Goal: Check status: Check status

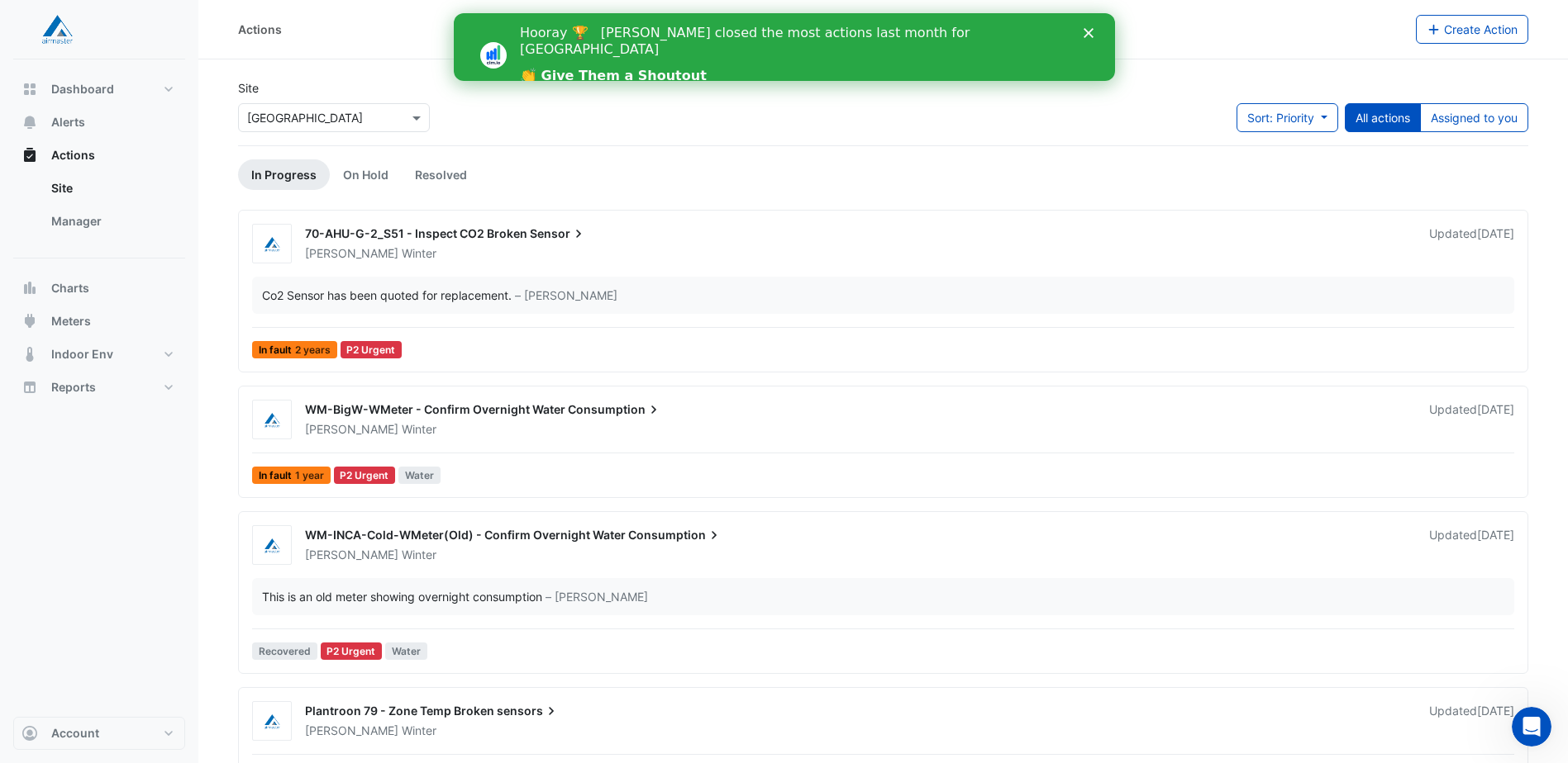
click at [1087, 29] on icon "Close" at bounding box center [1087, 33] width 10 height 10
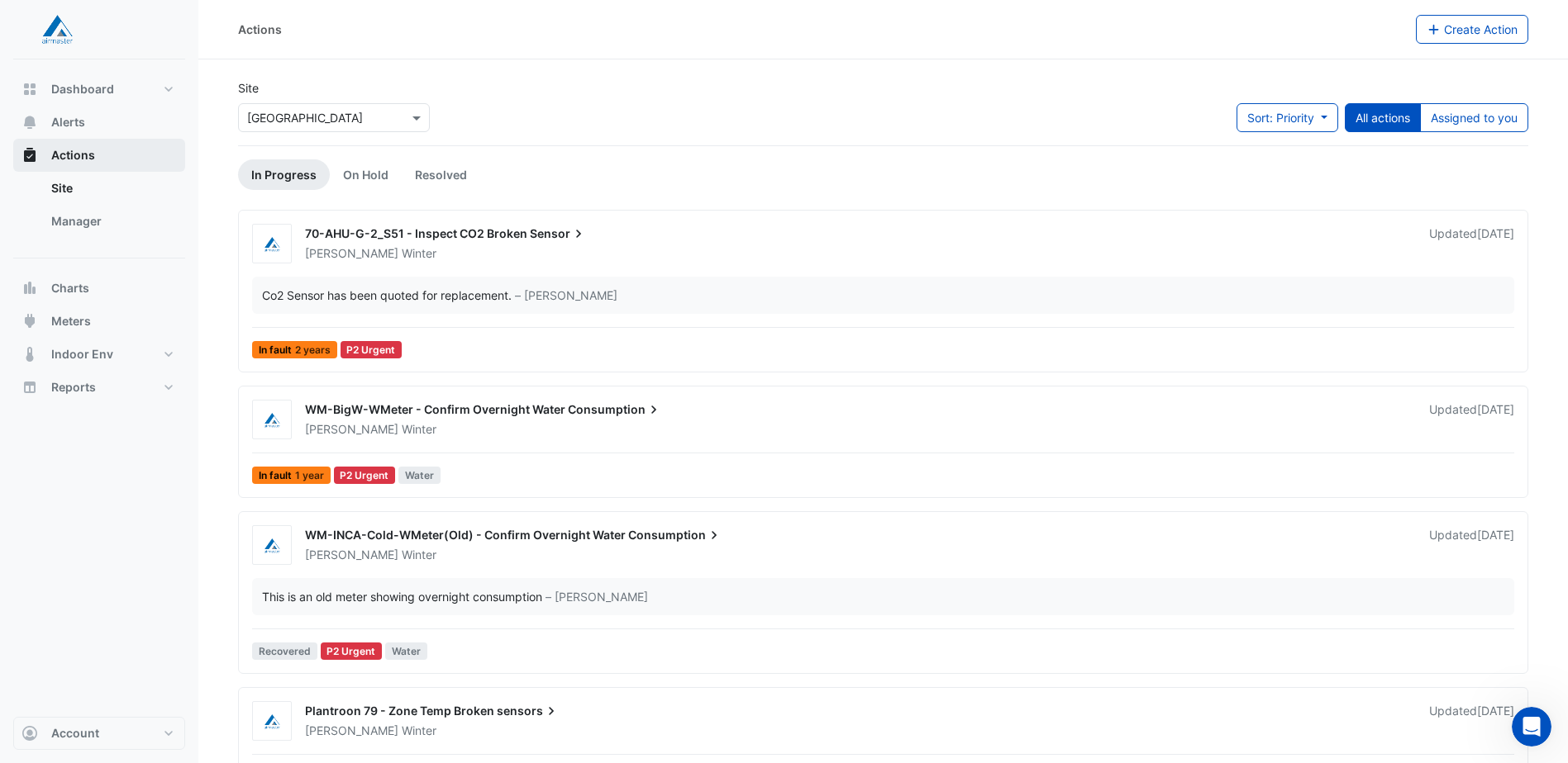
click at [94, 140] on button "Actions" at bounding box center [99, 155] width 172 height 33
click at [105, 134] on button "Alerts" at bounding box center [99, 122] width 172 height 33
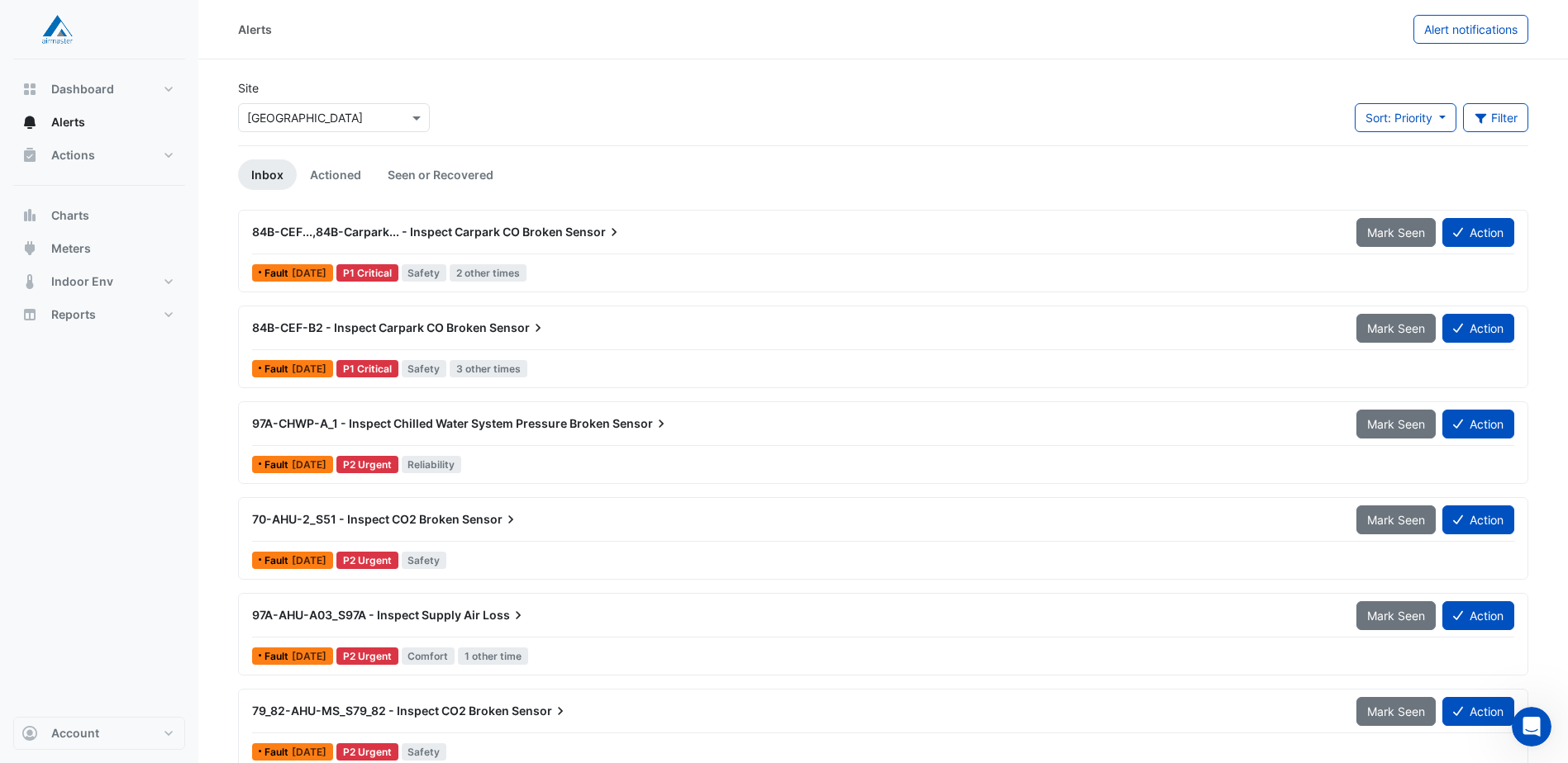
click at [580, 222] on div "84B-CEF...,84B-Carpark... - Inspect Carpark CO Broken Sensor" at bounding box center [794, 232] width 1104 height 30
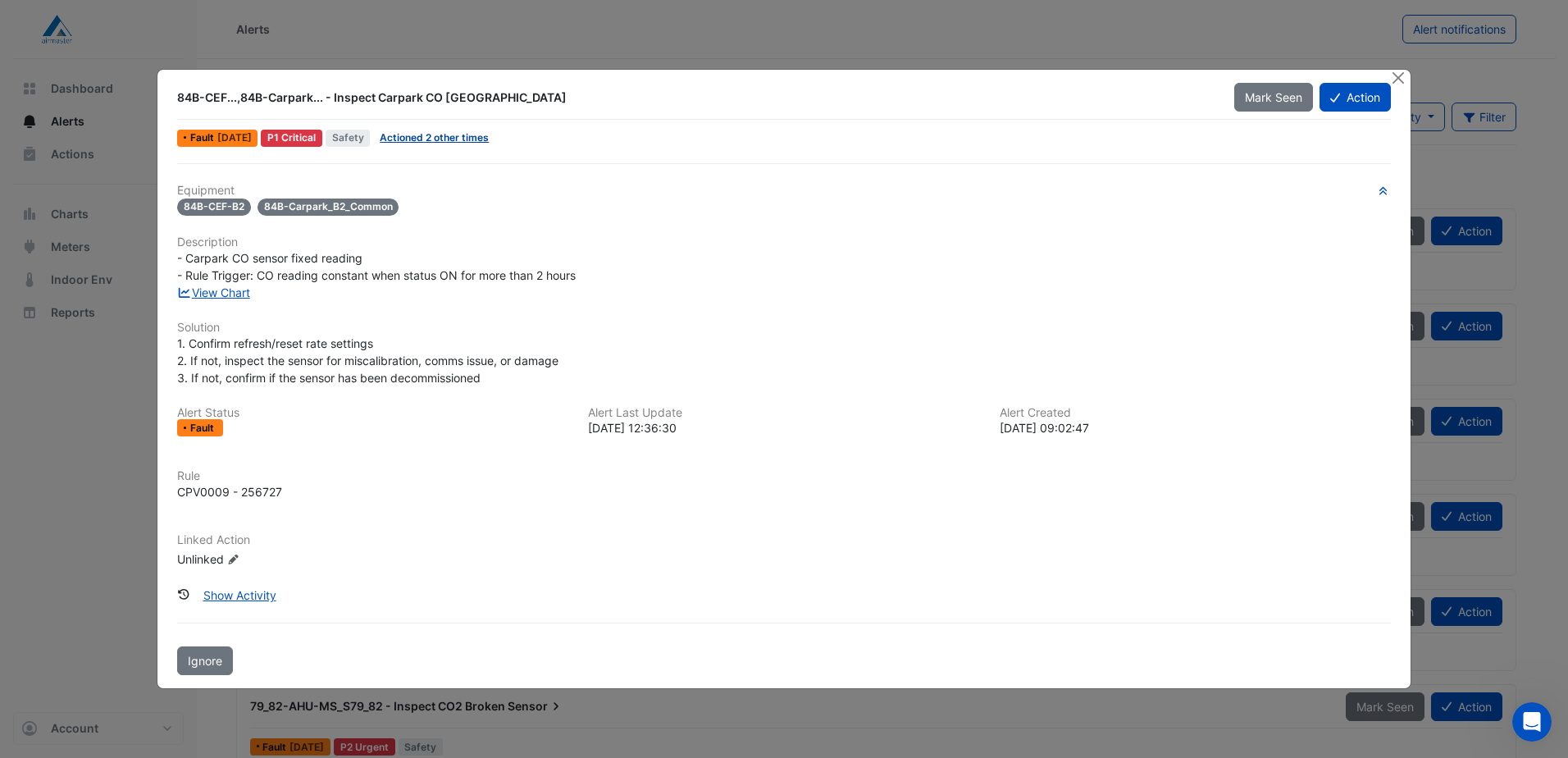
click at [485, 140] on link "Actioned 2 other times" at bounding box center [434, 137] width 109 height 13
click at [882, 297] on div "View Chart" at bounding box center [784, 292] width 1234 height 18
click at [197, 292] on link "View Chart" at bounding box center [213, 292] width 73 height 14
drag, startPoint x: 334, startPoint y: 261, endPoint x: 528, endPoint y: 261, distance: 194.0
click at [528, 261] on div "- Carpark CO sensor fixed reading - Rule Trigger: CO reading constant when stat…" at bounding box center [784, 266] width 1214 height 34
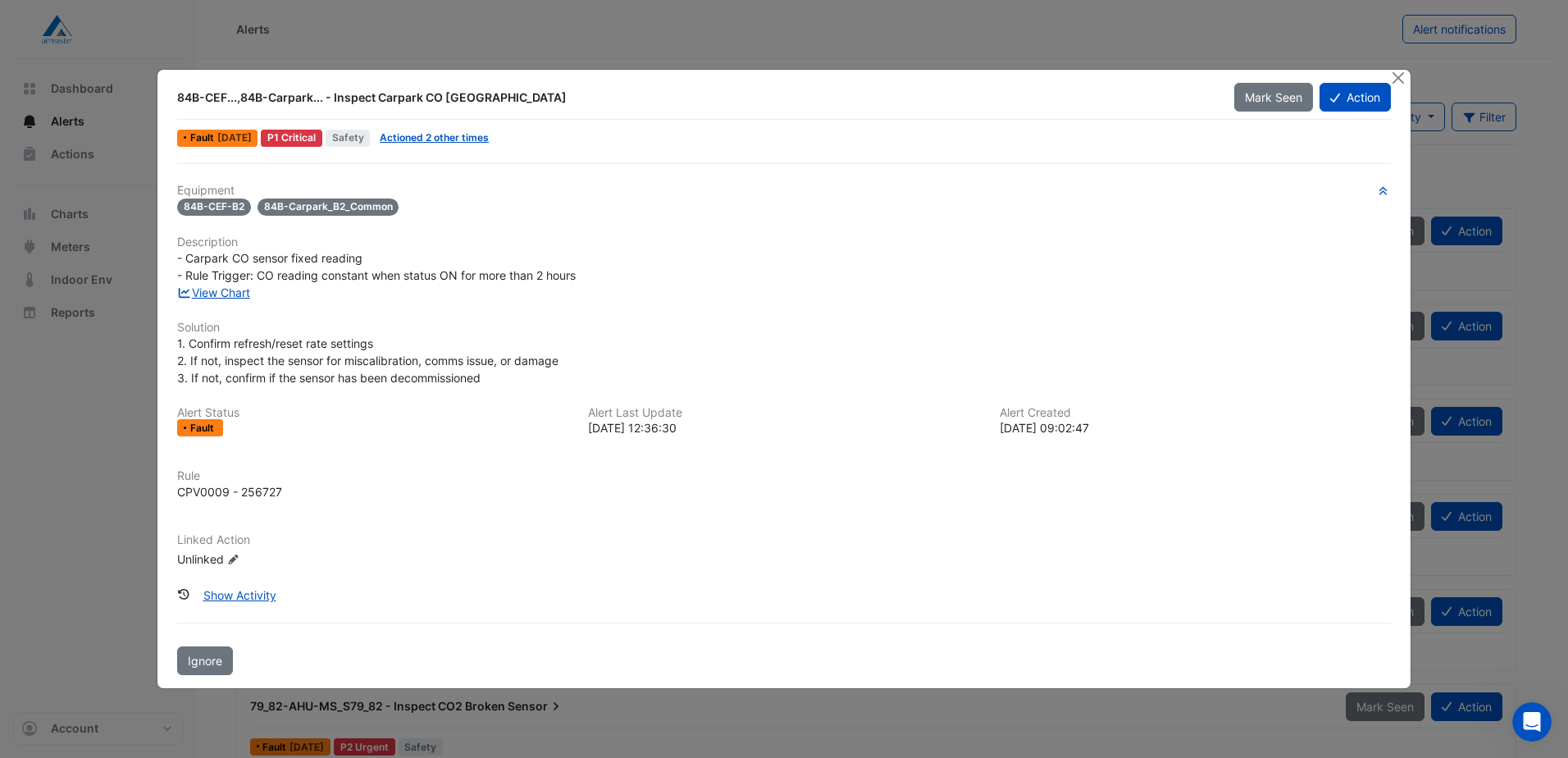
drag, startPoint x: 528, startPoint y: 261, endPoint x: 581, endPoint y: 273, distance: 54.3
click at [581, 273] on div "- Carpark CO sensor fixed reading - Rule Trigger: CO reading constant when stat…" at bounding box center [784, 266] width 1214 height 34
drag, startPoint x: 579, startPoint y: 276, endPoint x: 167, endPoint y: 259, distance: 412.4
click at [167, 259] on div "- Carpark CO sensor fixed reading - Rule Trigger: CO reading constant when stat…" at bounding box center [784, 266] width 1234 height 34
click at [842, 273] on div "- Carpark CO sensor fixed reading - Rule Trigger: CO reading constant when stat…" at bounding box center [784, 266] width 1214 height 34
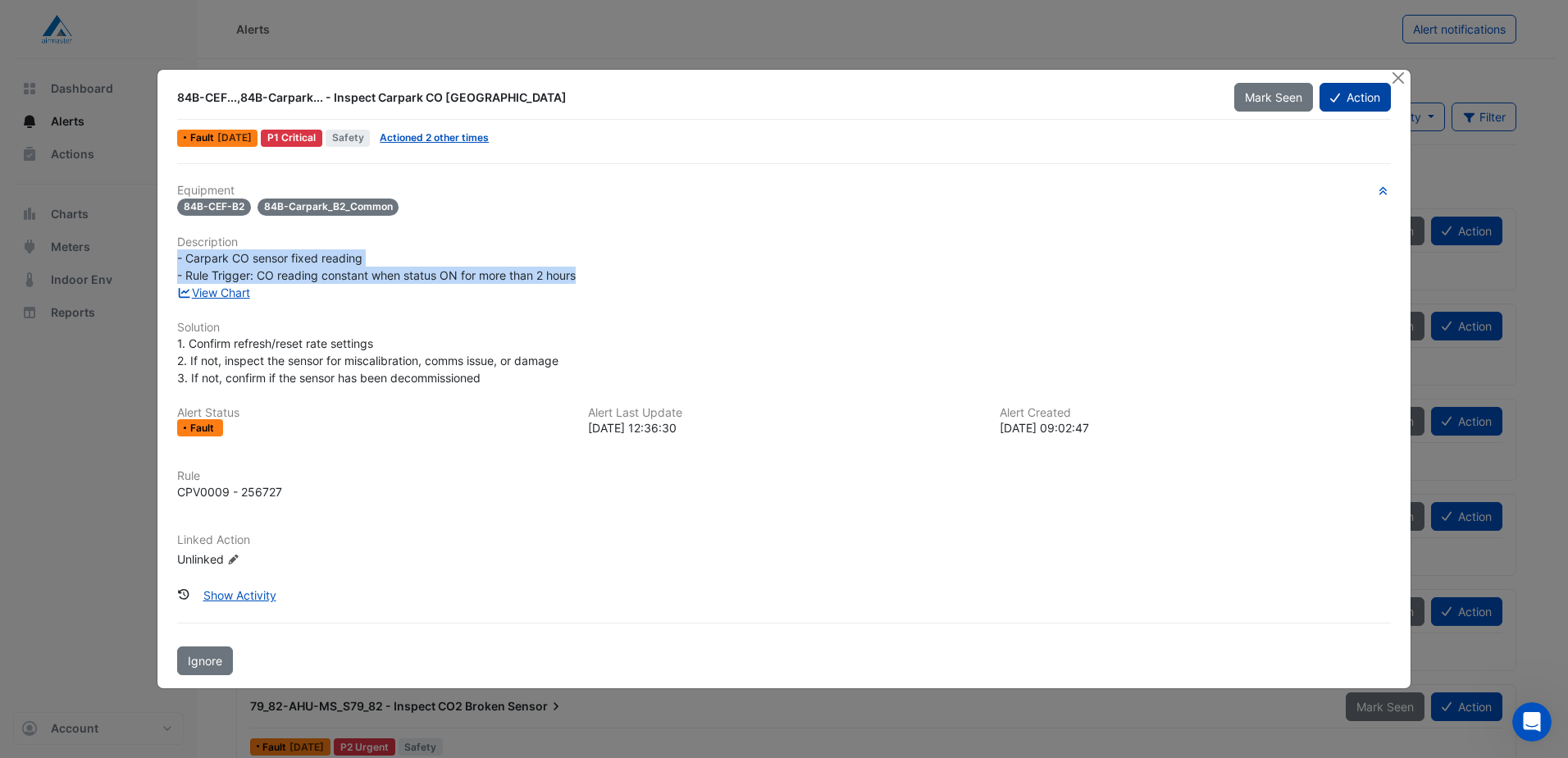
click at [1373, 101] on button "Action" at bounding box center [1355, 97] width 71 height 29
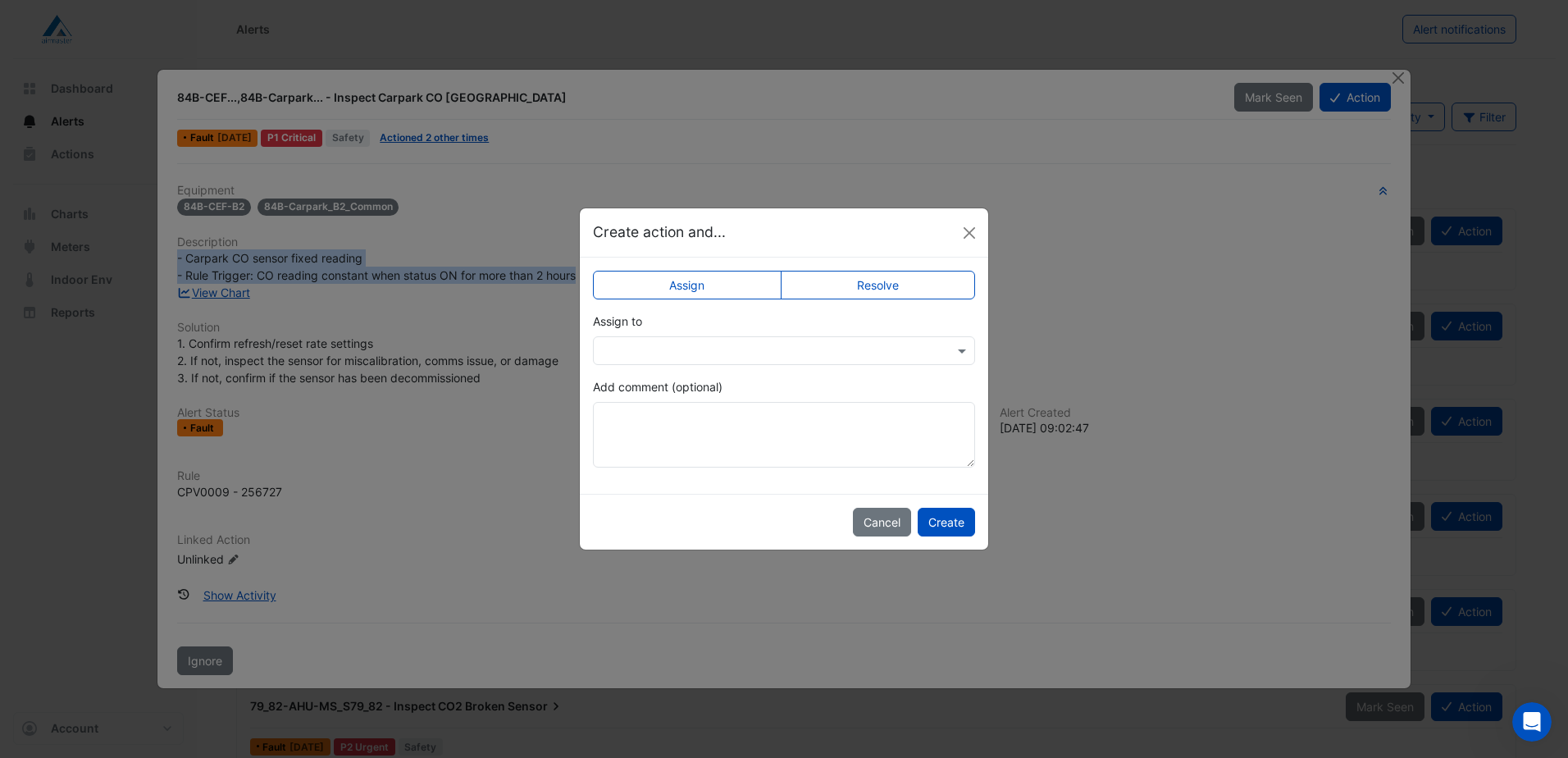
click at [910, 288] on label "Resolve" at bounding box center [878, 285] width 195 height 29
click at [873, 522] on button "Cancel" at bounding box center [882, 522] width 58 height 29
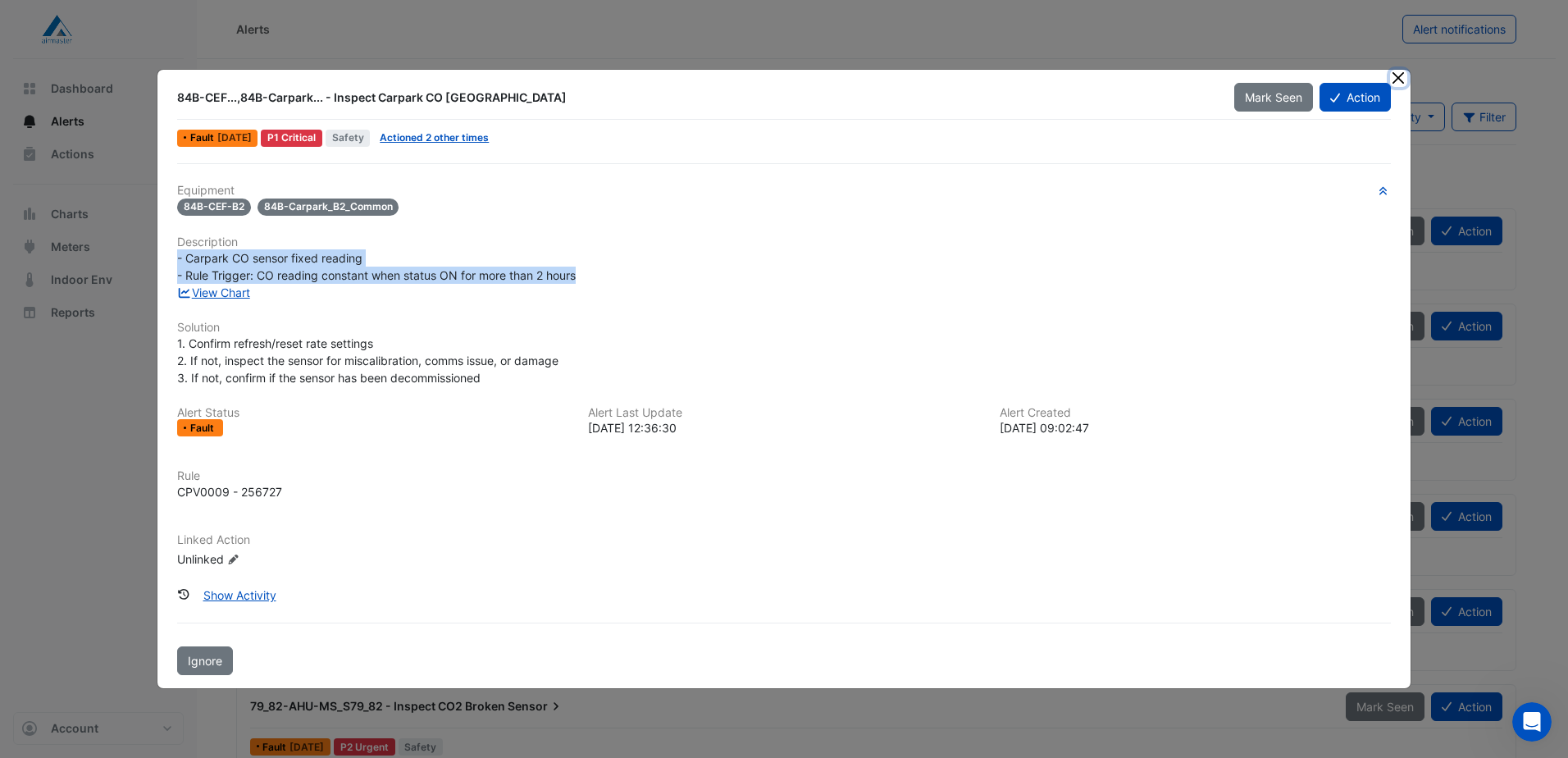
click at [1403, 83] on button "Close" at bounding box center [1398, 78] width 18 height 18
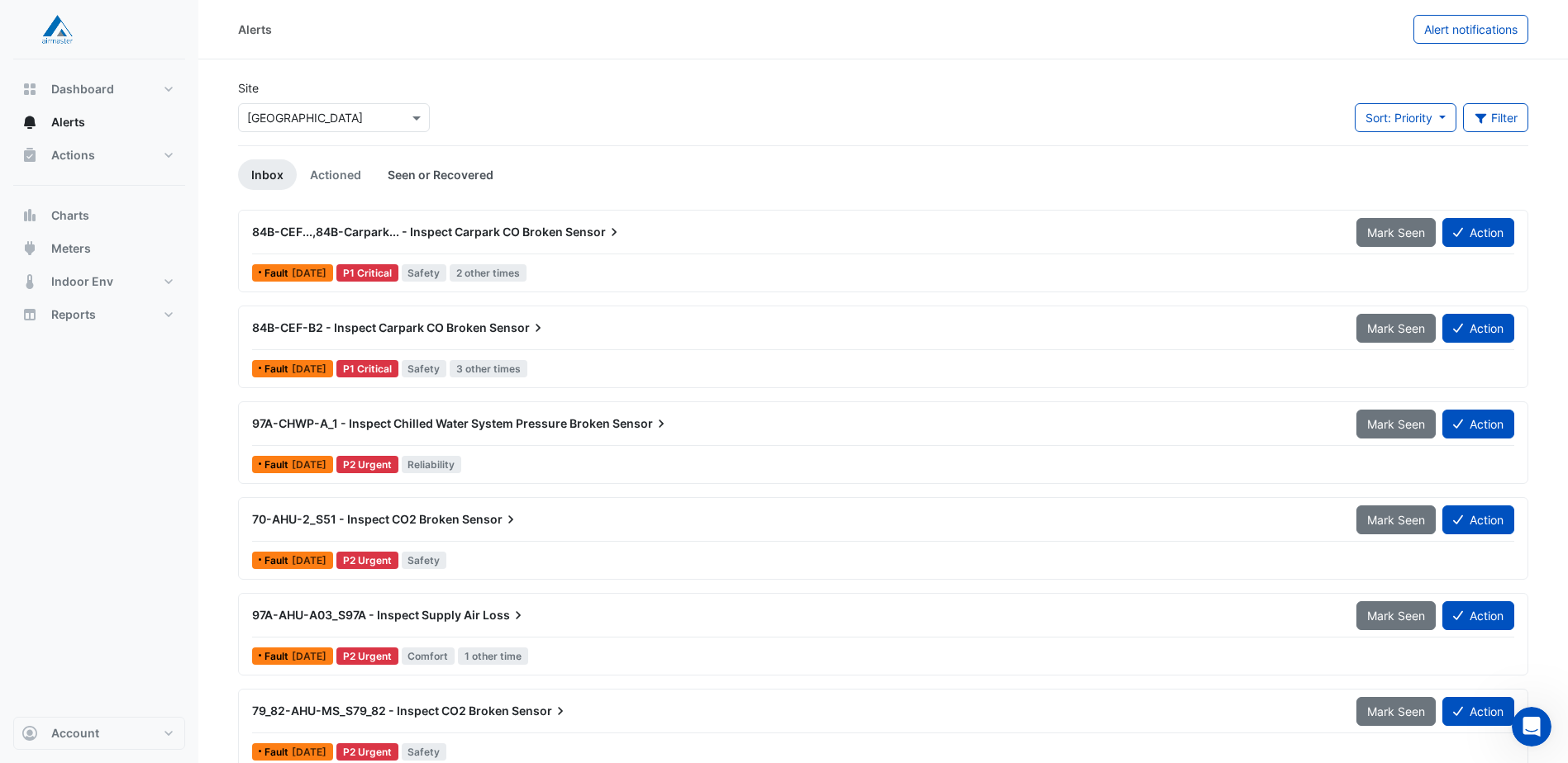
click at [400, 180] on link "Seen or Recovered" at bounding box center [440, 174] width 132 height 30
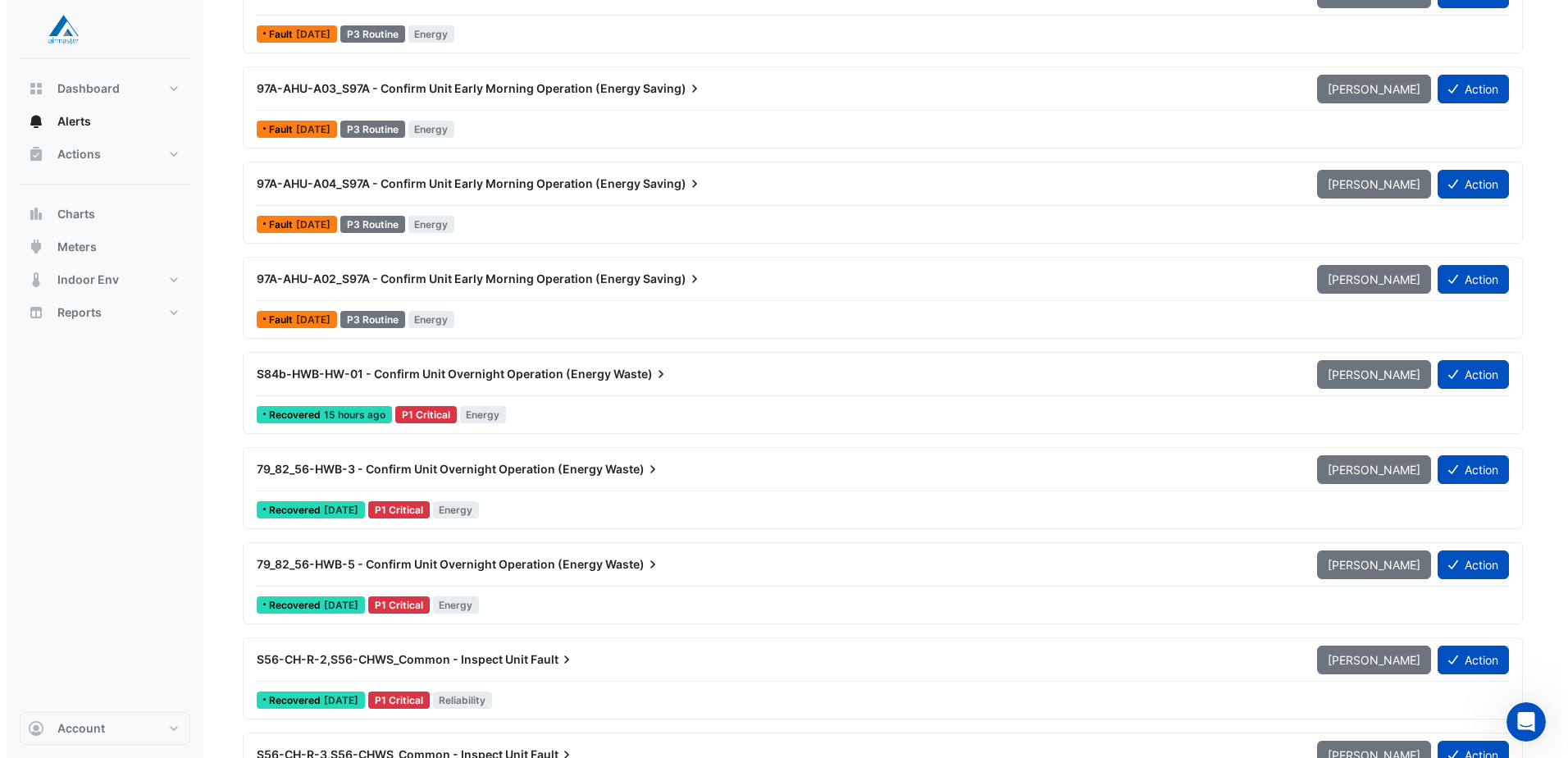
scroll to position [1313, 0]
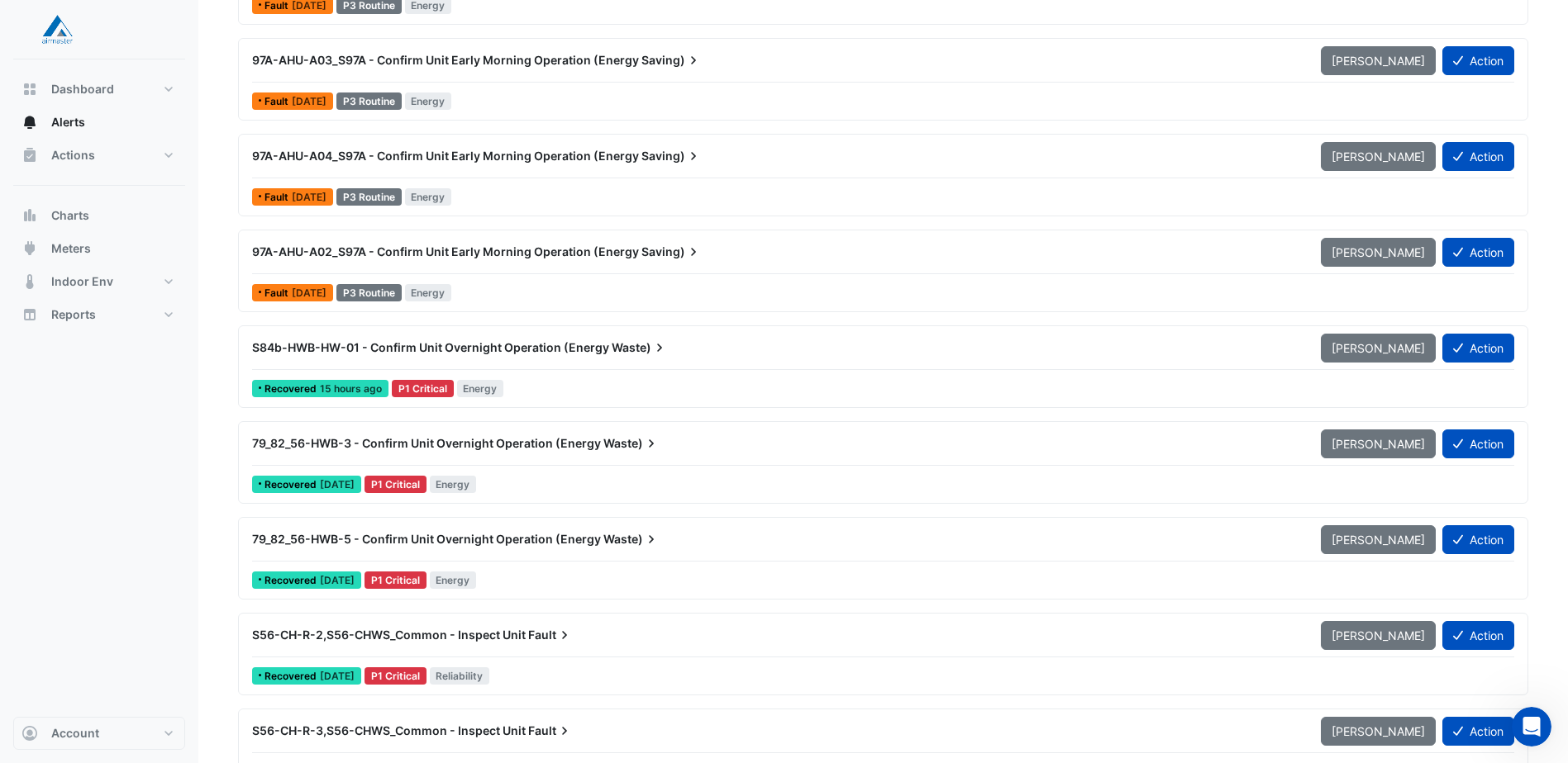
click at [540, 350] on span "S84b-HWB-HW-01 - Confirm Unit Overnight Operation (Energy" at bounding box center [431, 347] width 357 height 14
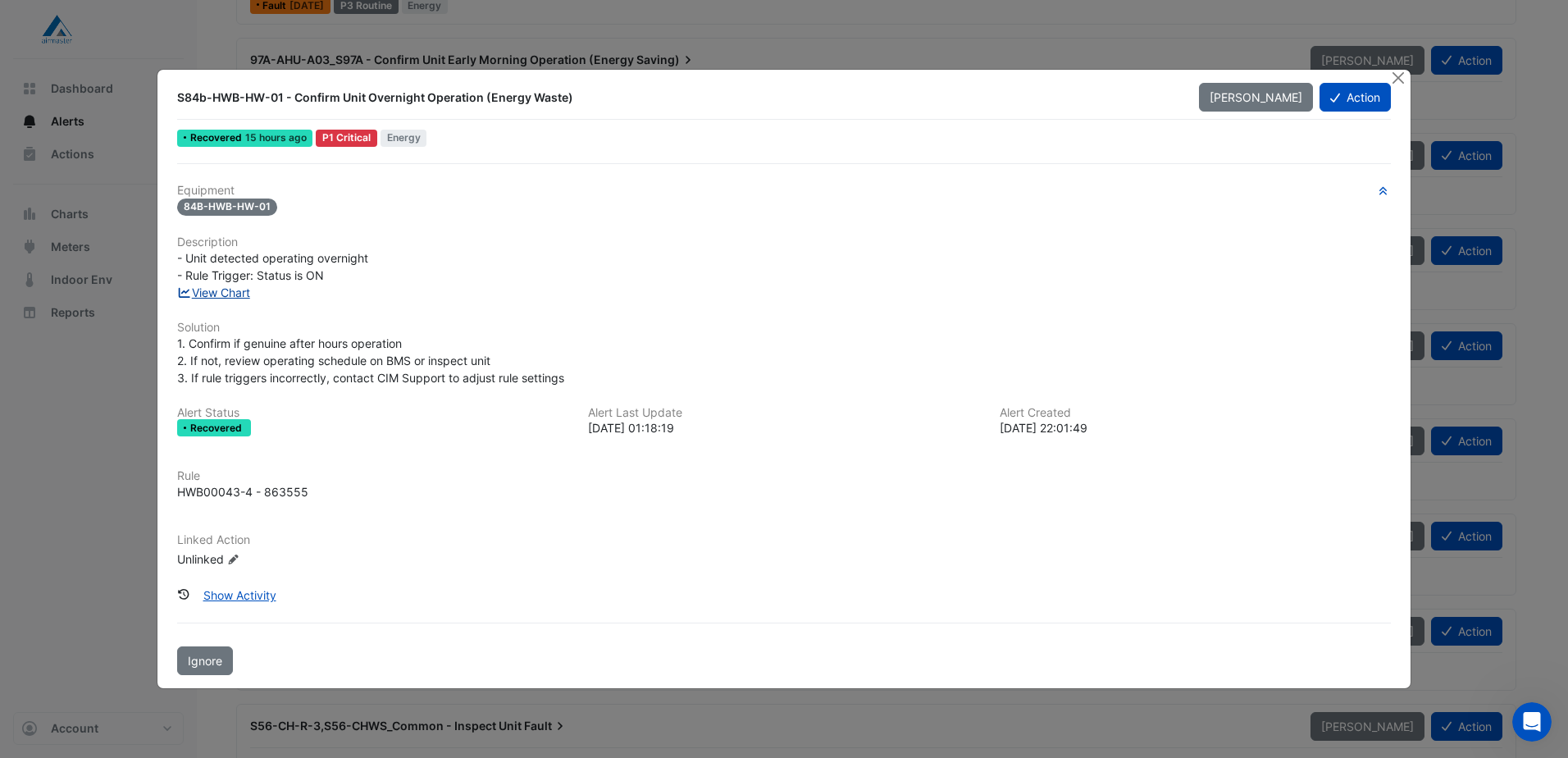
click at [230, 291] on link "View Chart" at bounding box center [213, 292] width 73 height 14
click at [209, 605] on button "Show Activity" at bounding box center [239, 595] width 94 height 29
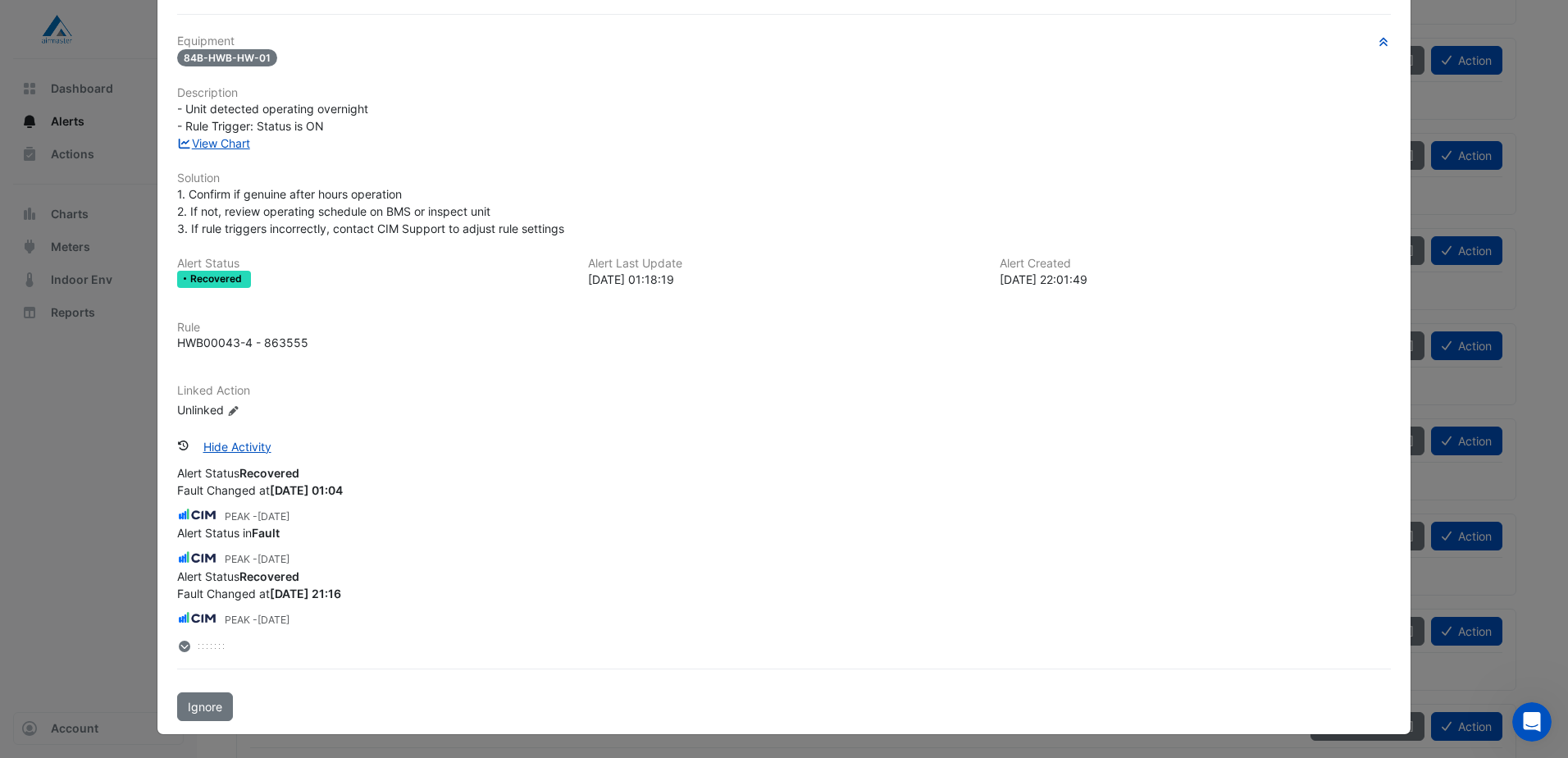
scroll to position [2051, 0]
click at [264, 529] on div "Alert Status Recovered" at bounding box center [784, 522] width 1214 height 18
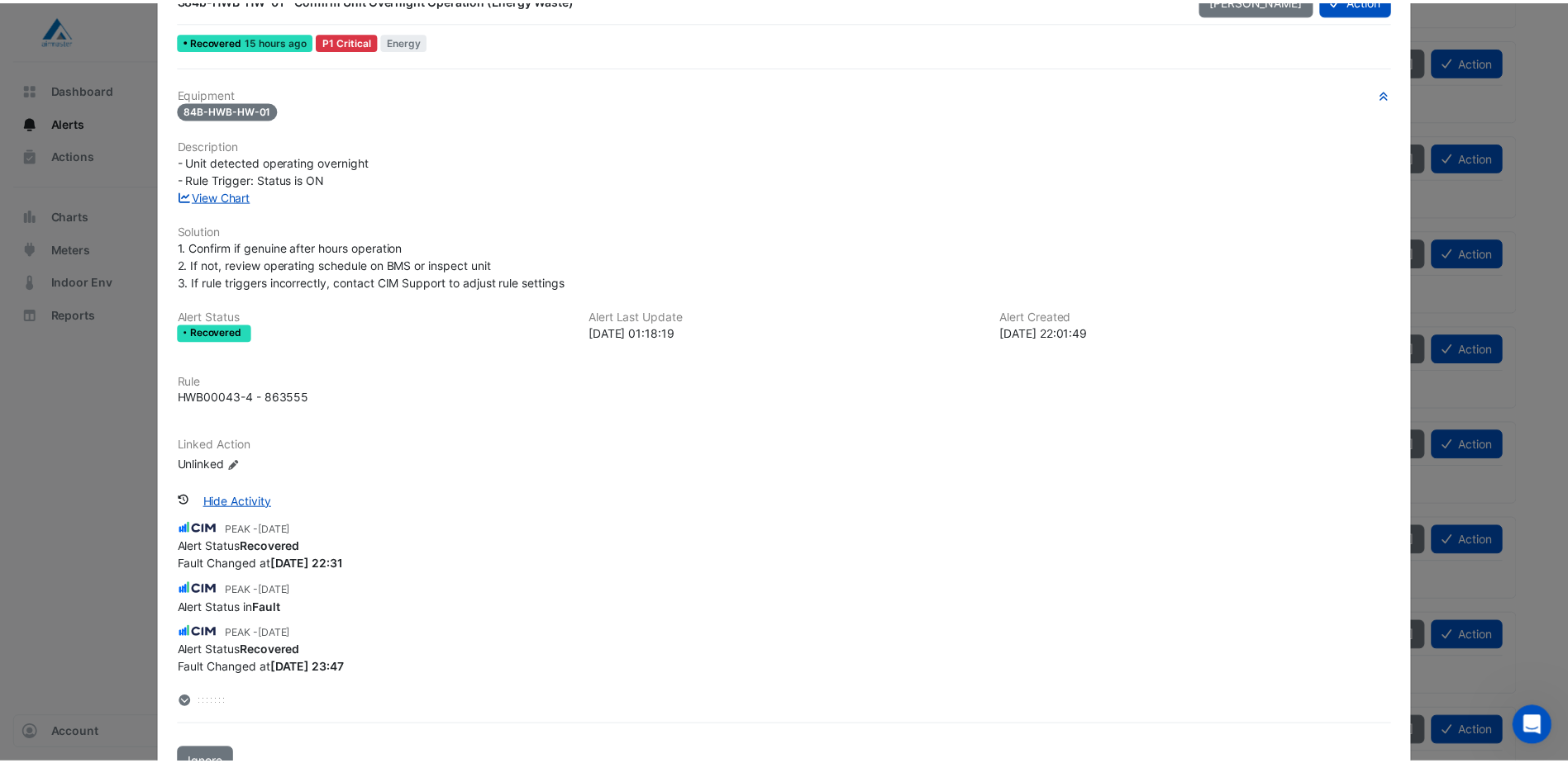
scroll to position [0, 0]
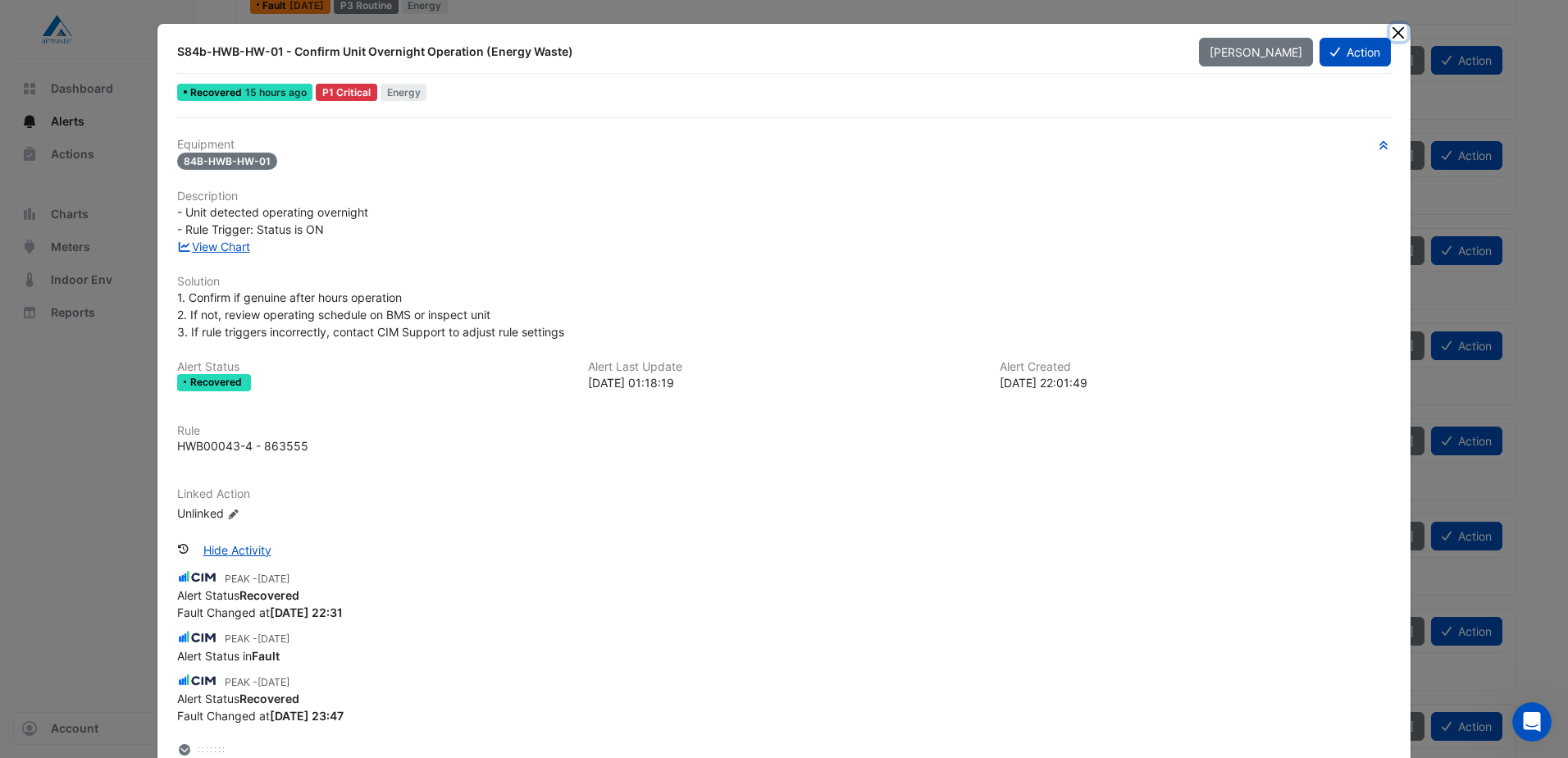
click at [1397, 35] on button "Close" at bounding box center [1398, 32] width 18 height 18
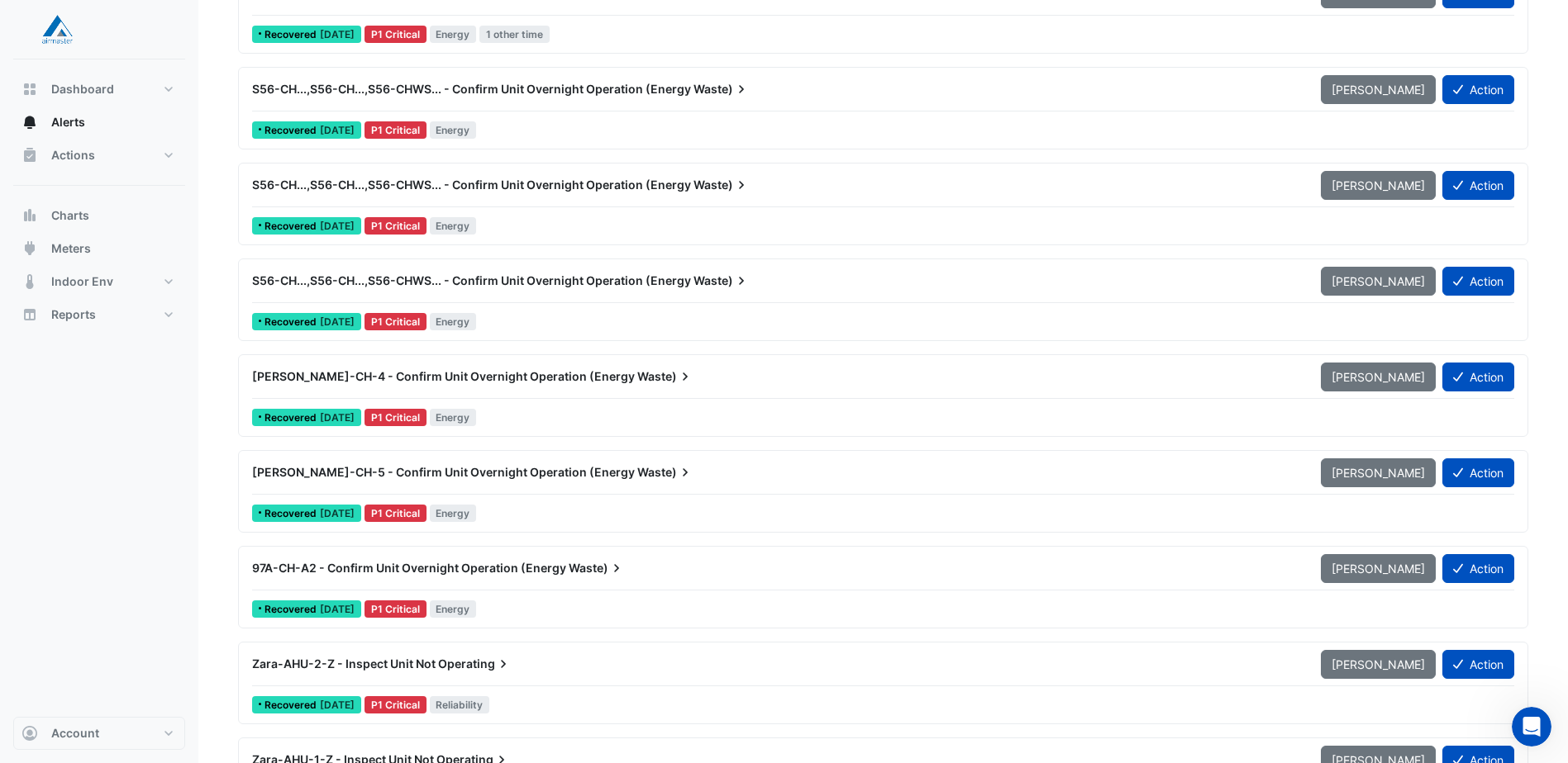
scroll to position [3800, 0]
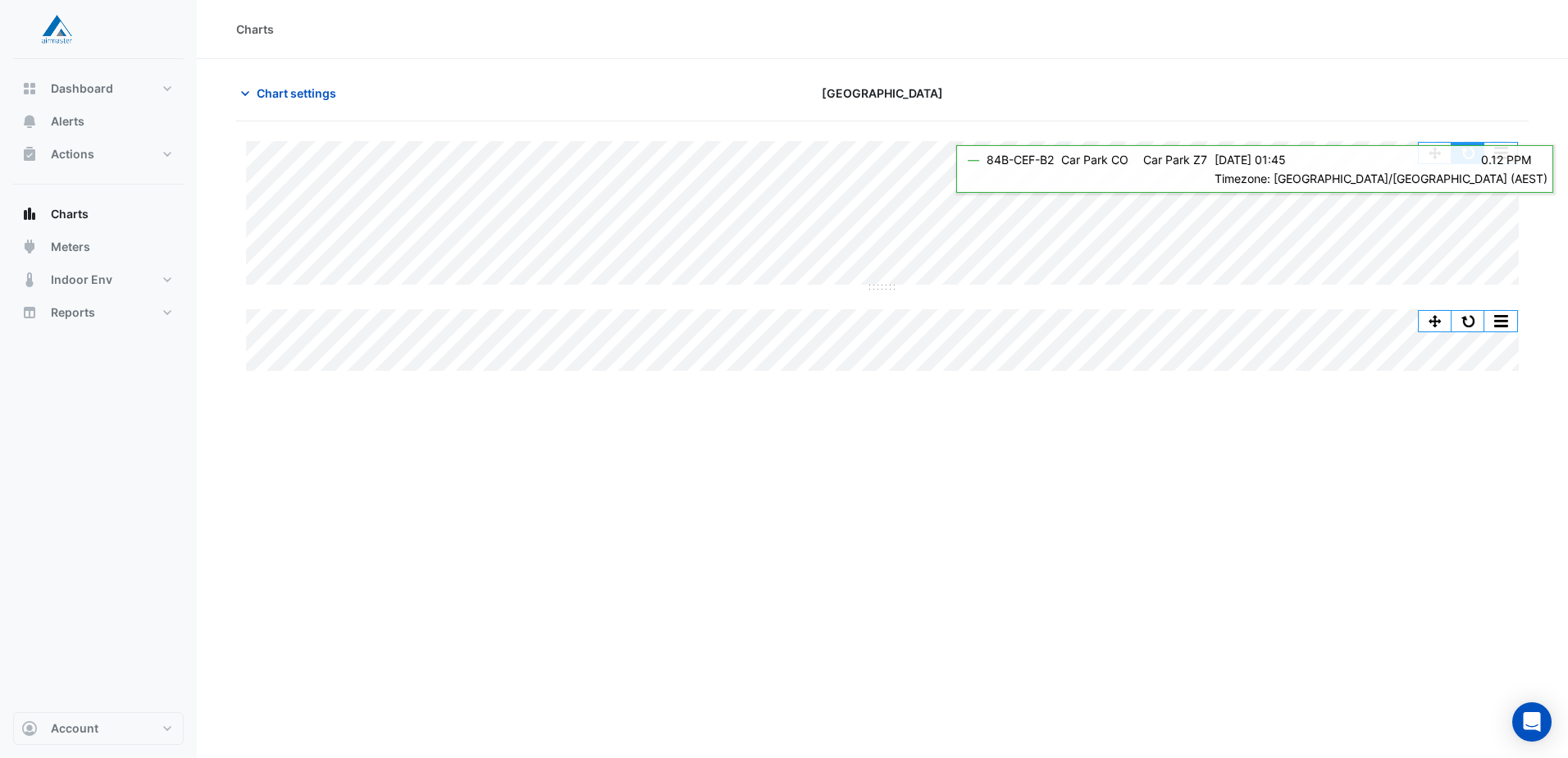
click at [1456, 152] on button "button" at bounding box center [1467, 153] width 33 height 20
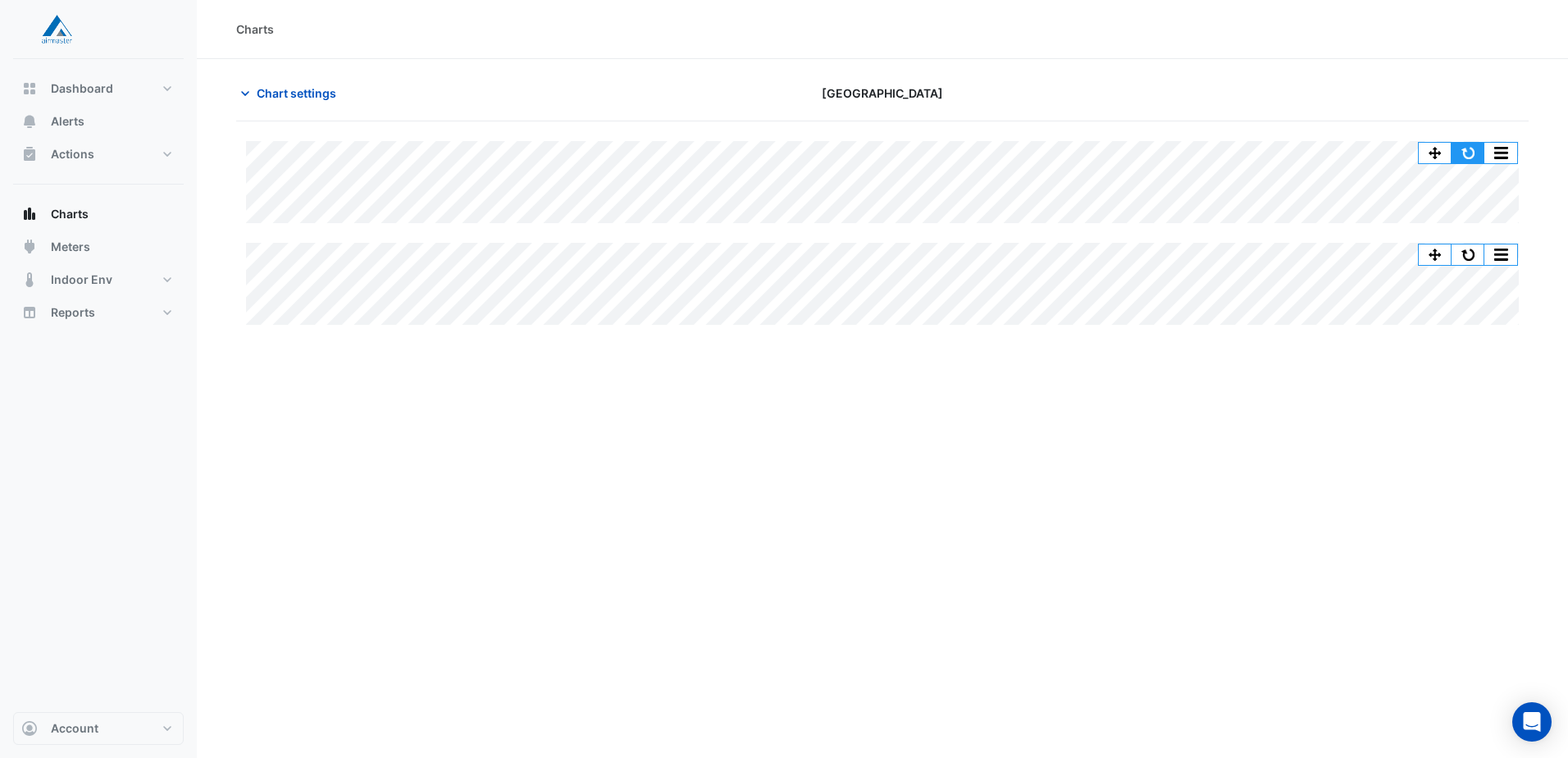
click at [1469, 157] on button "button" at bounding box center [1467, 153] width 33 height 20
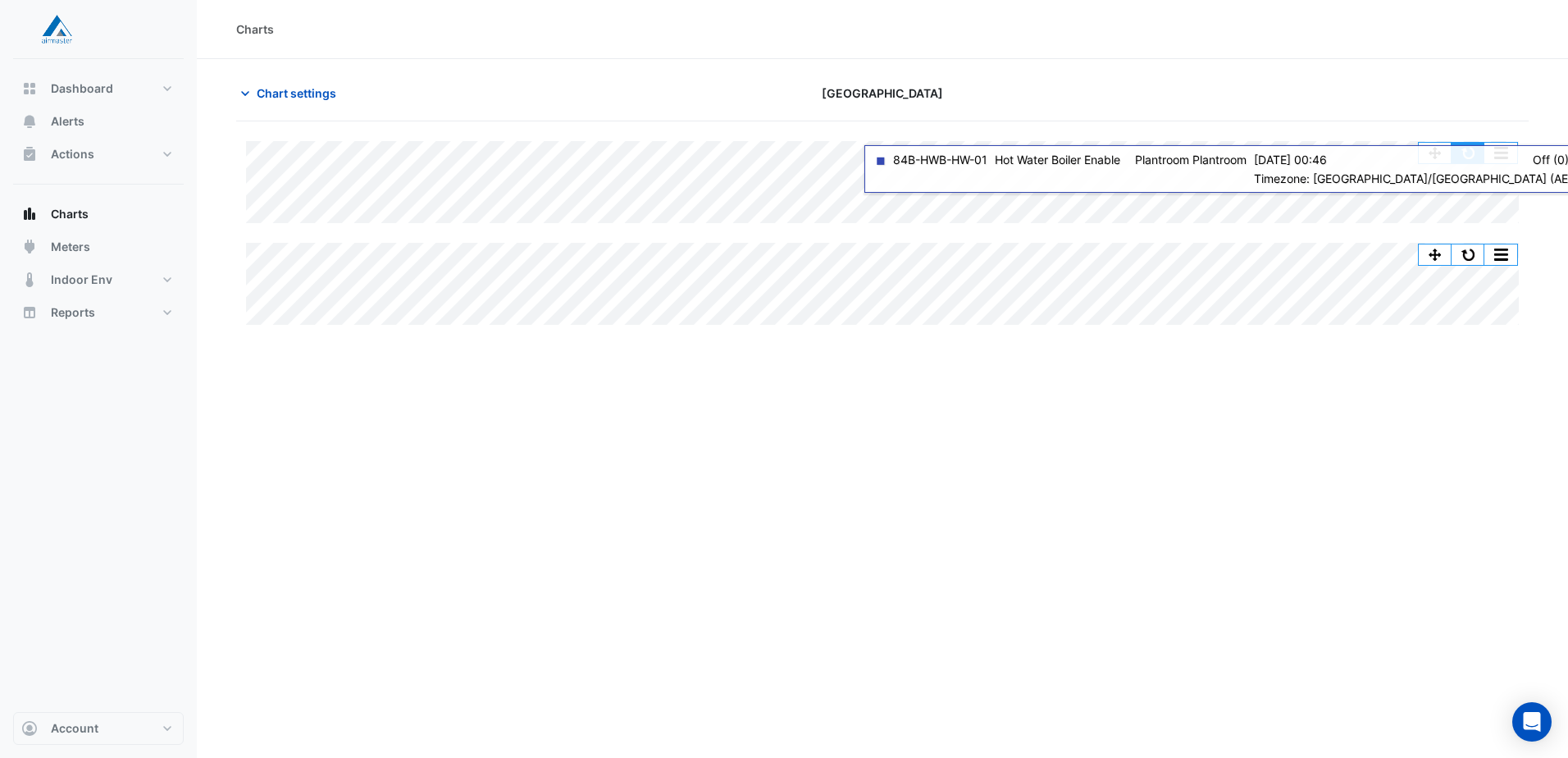
click at [1468, 155] on button "button" at bounding box center [1467, 153] width 33 height 20
click at [1471, 157] on button "button" at bounding box center [1467, 153] width 33 height 20
